Goal: Task Accomplishment & Management: Complete application form

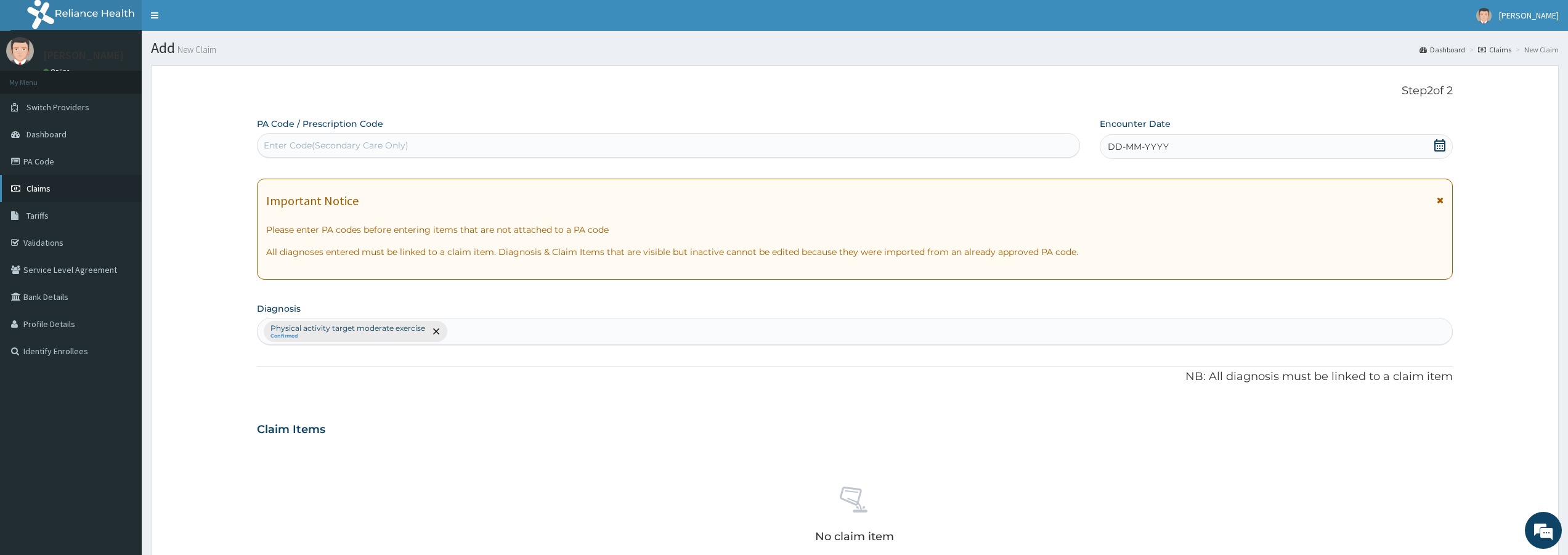
click at [50, 188] on span "Claims" at bounding box center [38, 188] width 24 height 11
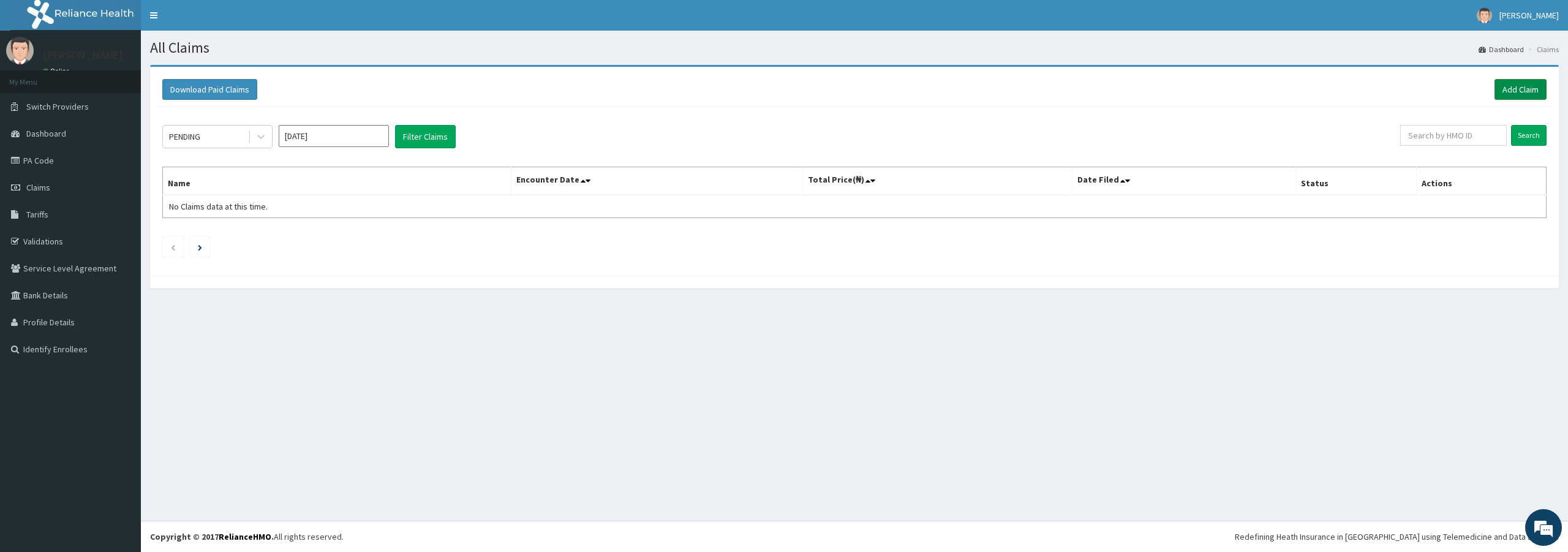
click at [1502, 89] on link "Add Claim" at bounding box center [1520, 89] width 52 height 21
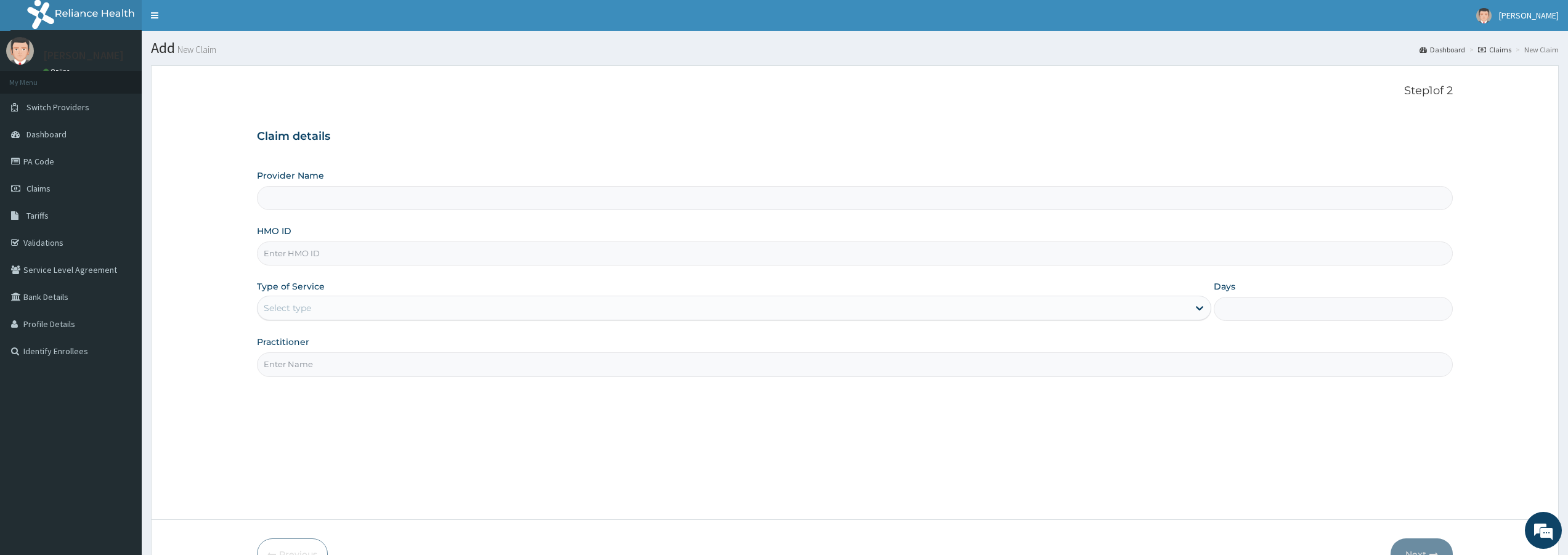
type input "Bodyline Gym- Lekki"
type input "1"
click at [320, 255] on input "HMO ID" at bounding box center [855, 253] width 1196 height 24
type input "LLD/10140/A"
click at [386, 369] on input "Practitioner" at bounding box center [855, 364] width 1196 height 24
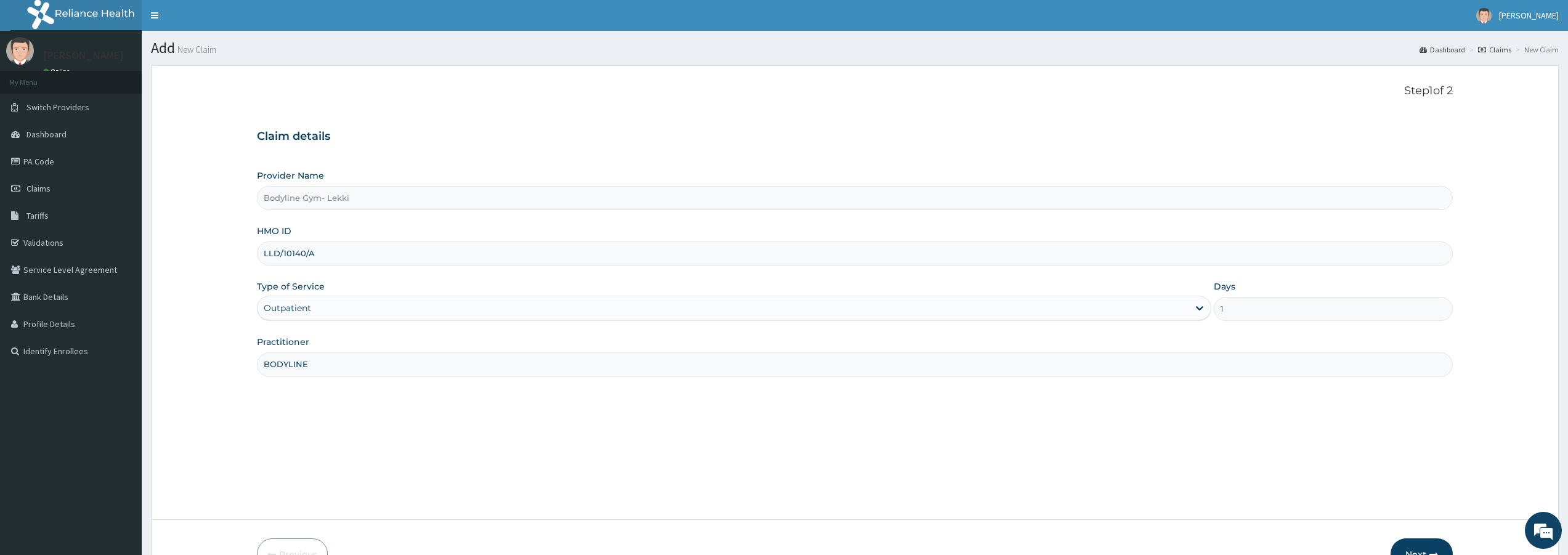
type input "BODYLINE"
click at [1431, 545] on button "Next" at bounding box center [1422, 554] width 63 height 32
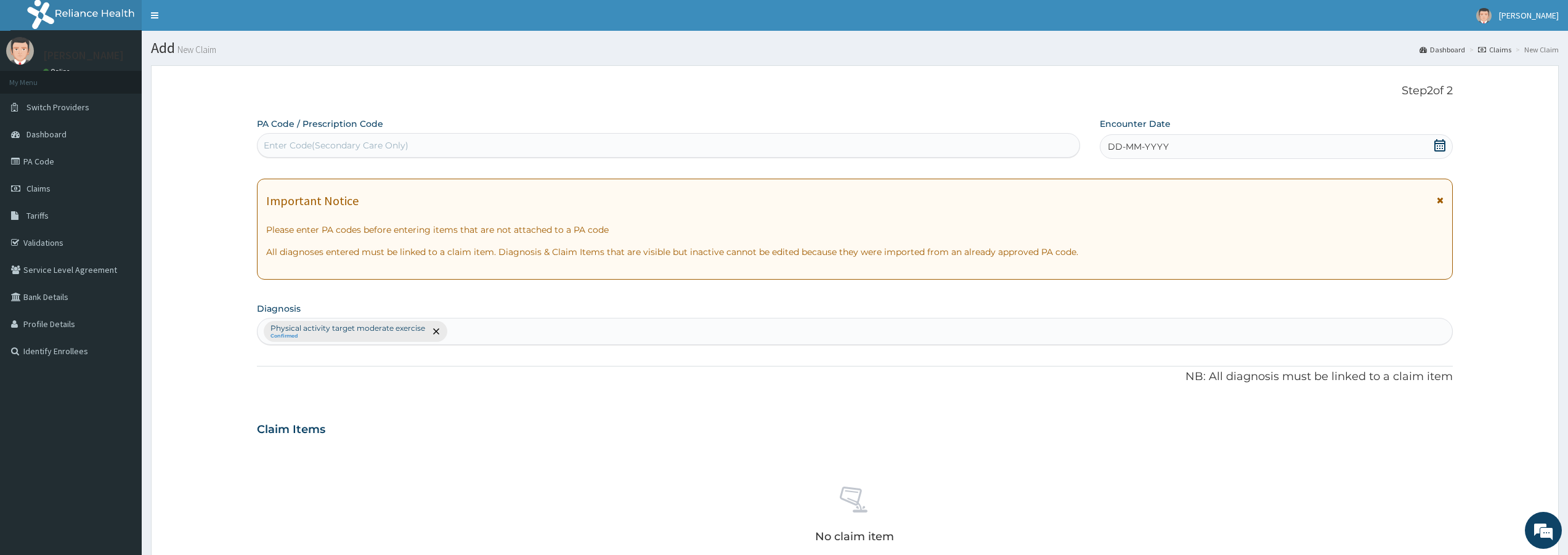
click at [464, 141] on div "Enter Code(Secondary Care Only)" at bounding box center [668, 145] width 822 height 20
type input "PA/A91996"
click at [1206, 150] on div "DD-MM-YYYY" at bounding box center [1276, 147] width 353 height 24
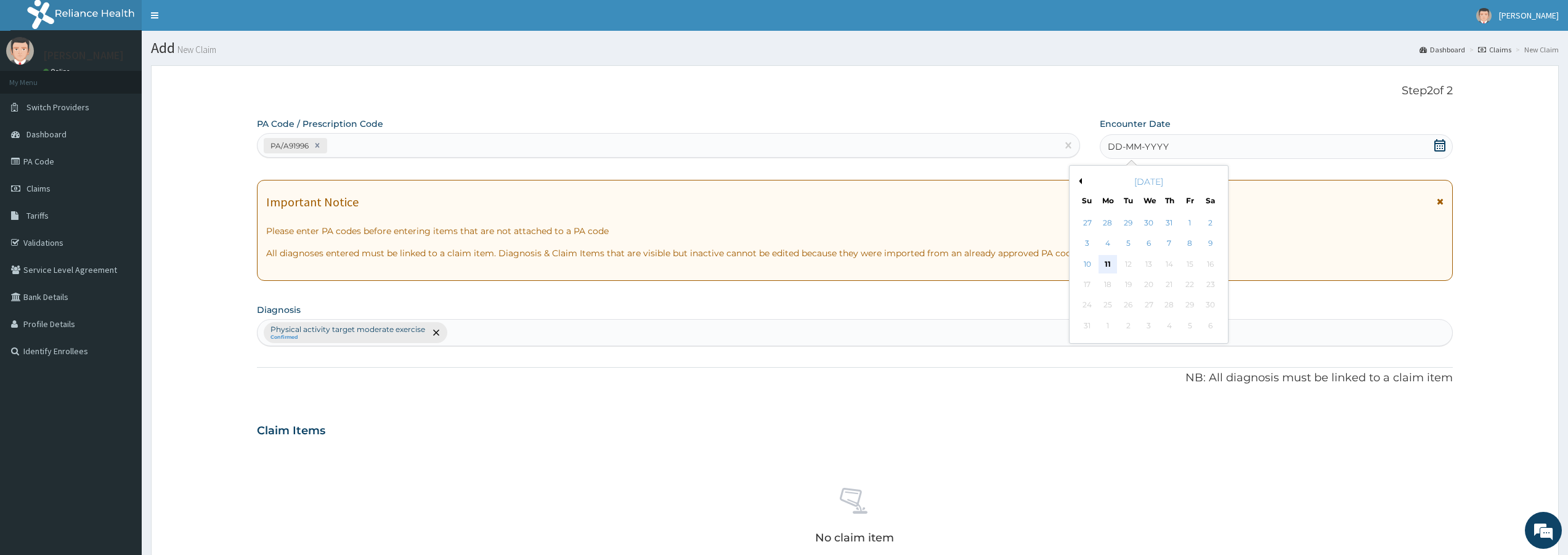
click at [1108, 265] on div "11" at bounding box center [1108, 264] width 18 height 18
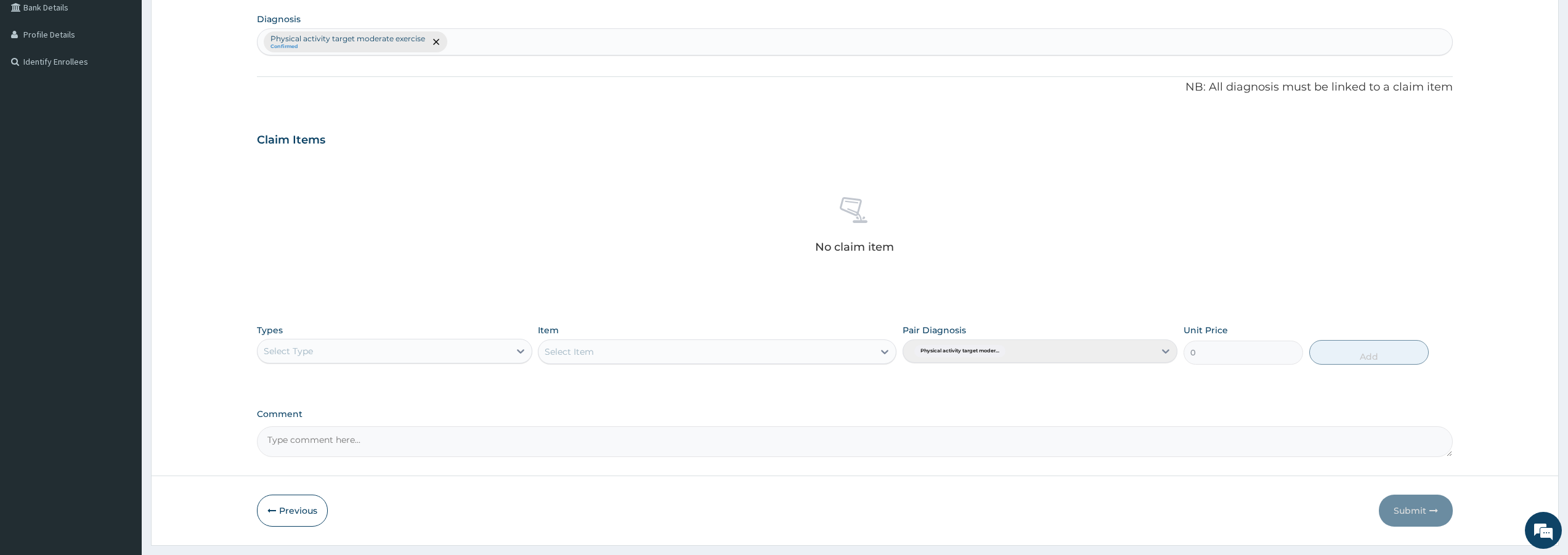
scroll to position [292, 0]
click at [505, 350] on div "Select Type" at bounding box center [384, 348] width 252 height 20
type input "GYM"
click at [680, 353] on div "Select Item" at bounding box center [717, 349] width 358 height 24
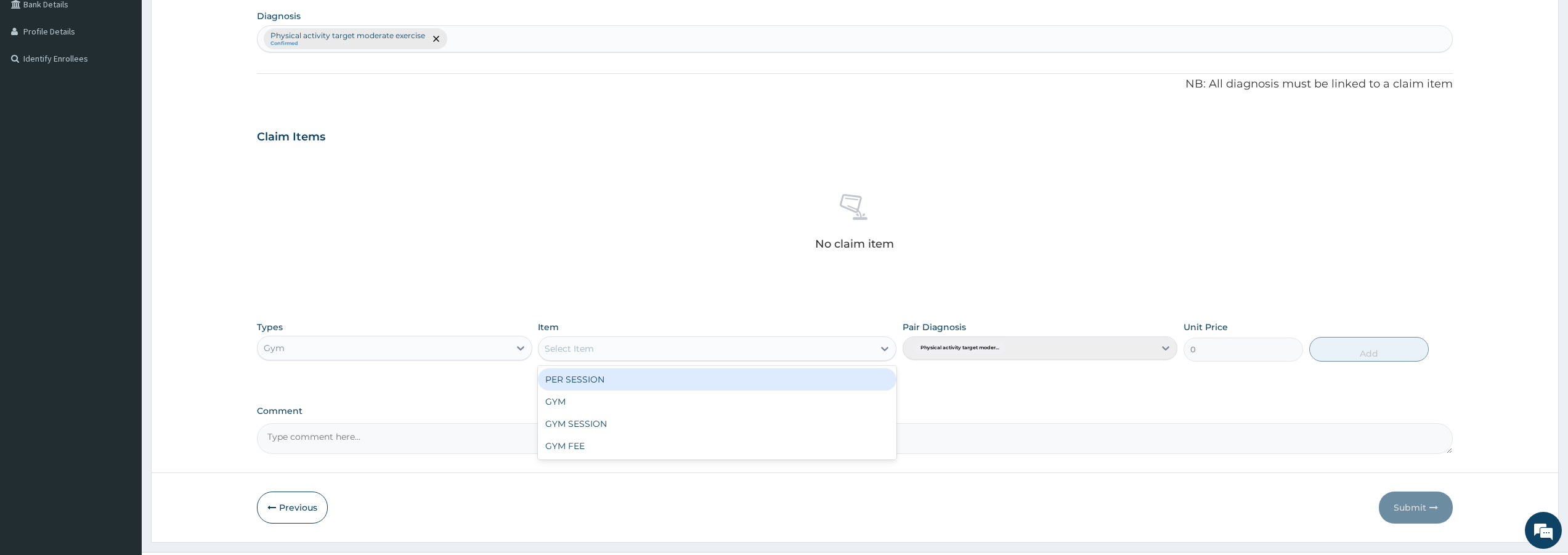
drag, startPoint x: 732, startPoint y: 343, endPoint x: 719, endPoint y: 357, distance: 19.1
click at [731, 344] on div "Select Item" at bounding box center [706, 348] width 335 height 20
type input "GYM"
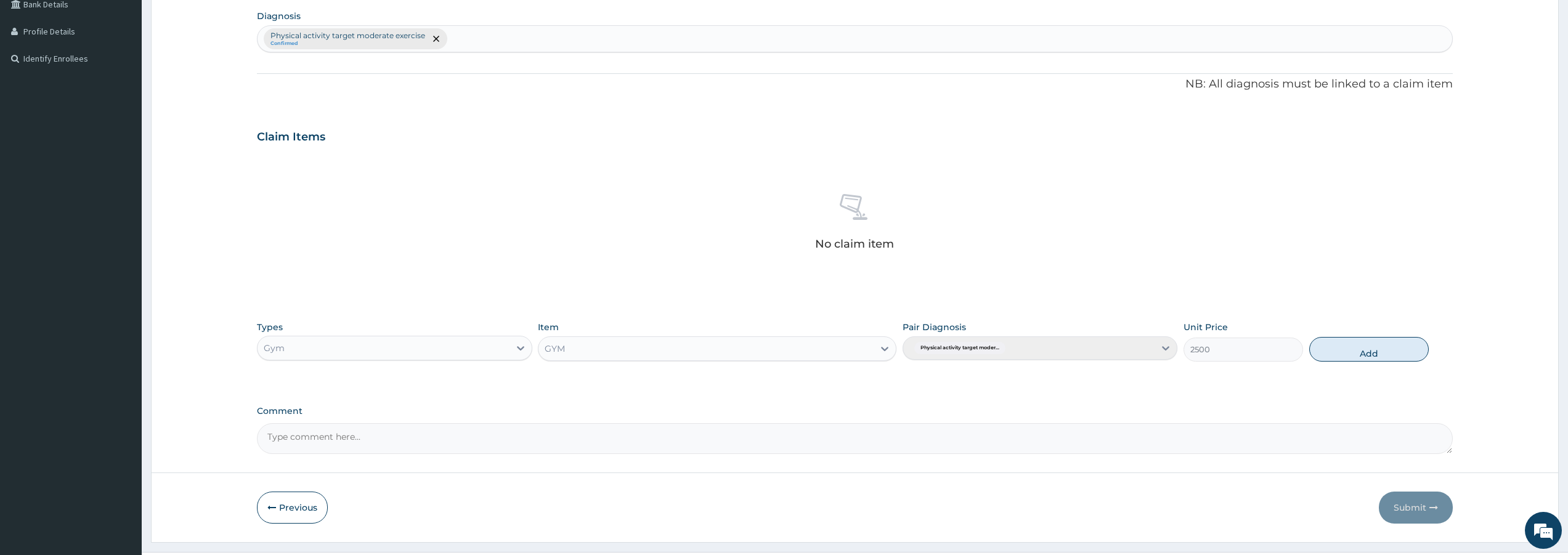
drag, startPoint x: 1399, startPoint y: 352, endPoint x: 1397, endPoint y: 375, distance: 23.1
click at [1399, 352] on button "Add" at bounding box center [1369, 350] width 120 height 24
type input "0"
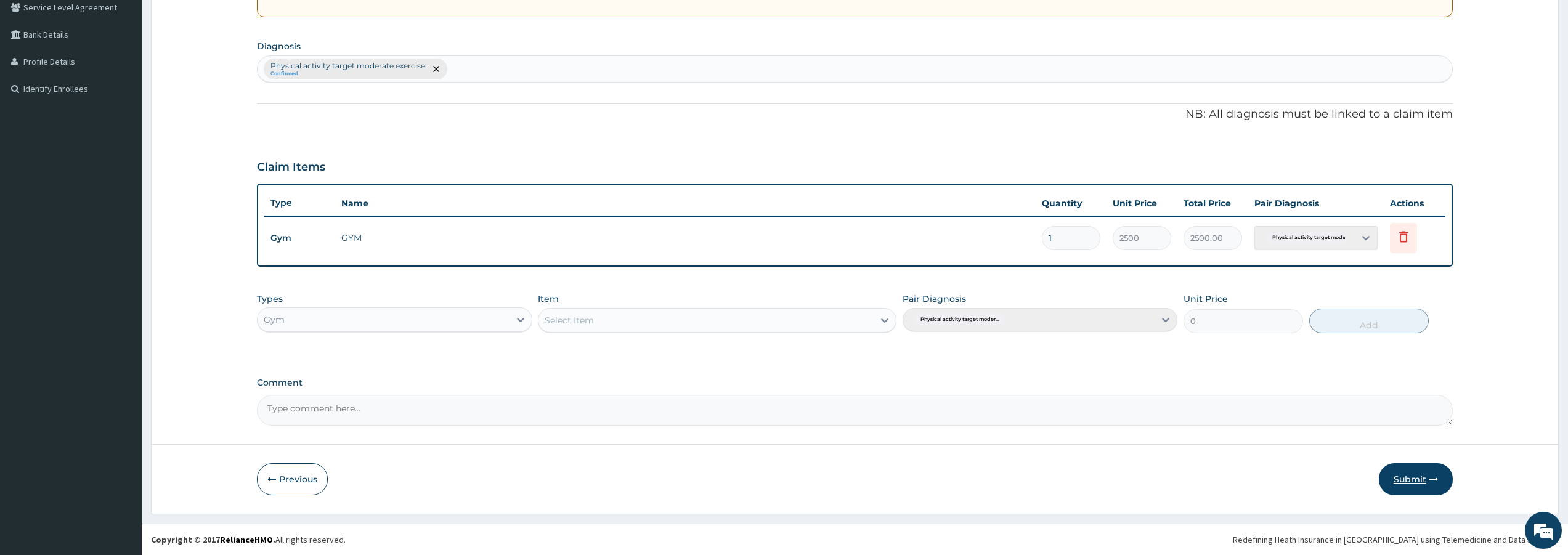
click at [1414, 483] on button "Submit" at bounding box center [1416, 479] width 74 height 32
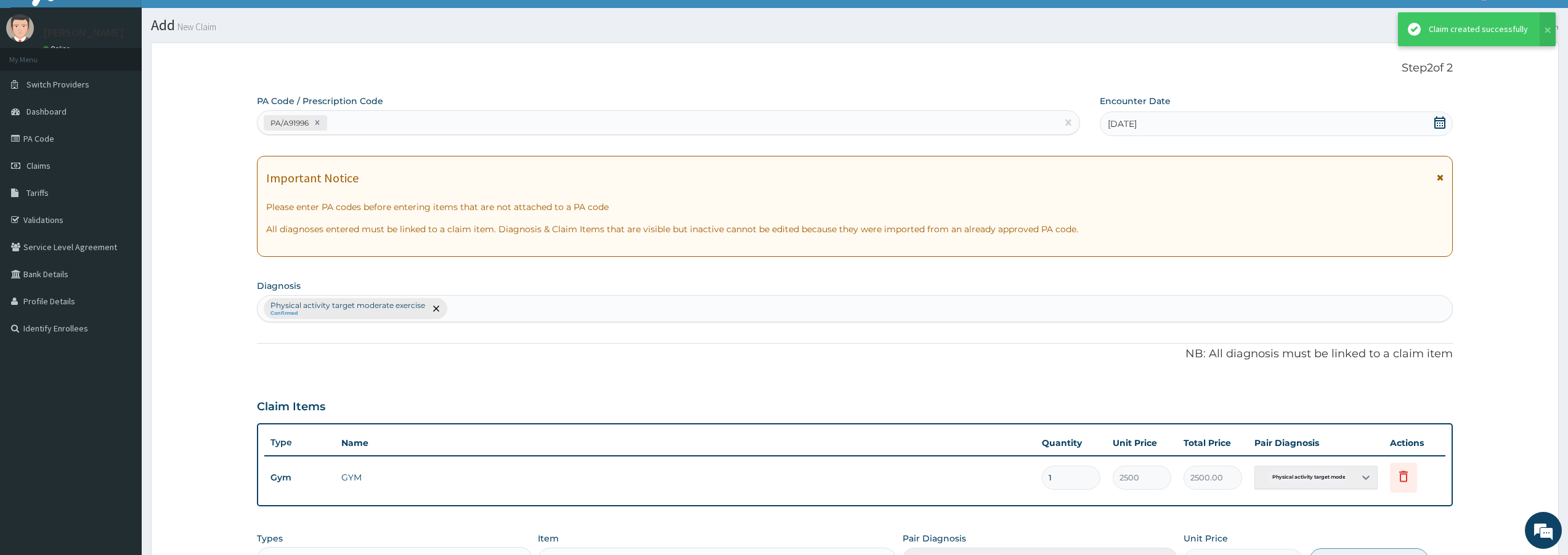
scroll to position [263, 0]
